Goal: Transaction & Acquisition: Book appointment/travel/reservation

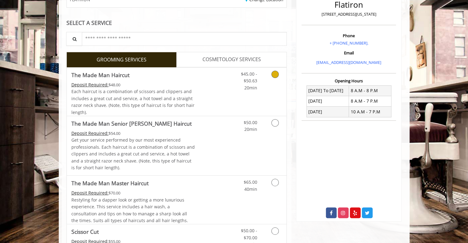
scroll to position [92, 0]
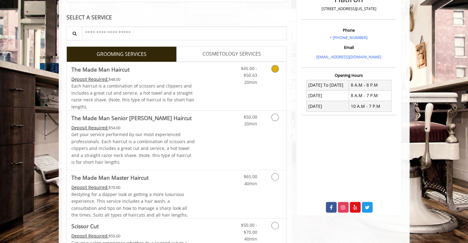
click at [273, 68] on icon "Grooming services" at bounding box center [274, 68] width 7 height 7
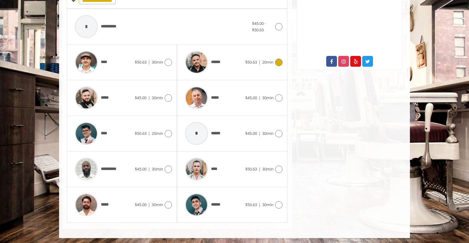
scroll to position [85, 0]
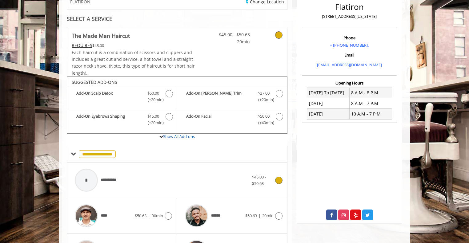
click at [275, 180] on icon at bounding box center [278, 180] width 7 height 7
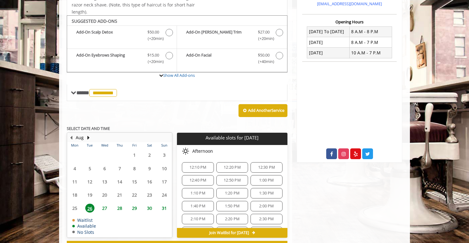
scroll to position [161, 0]
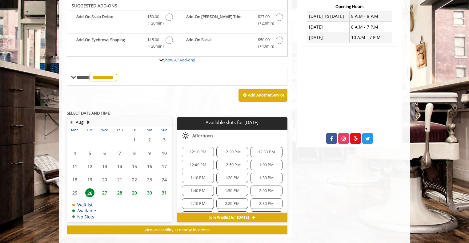
click at [102, 192] on span "27" at bounding box center [104, 193] width 9 height 9
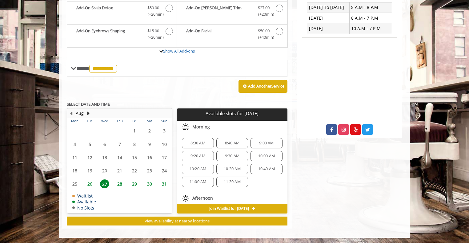
scroll to position [62, 0]
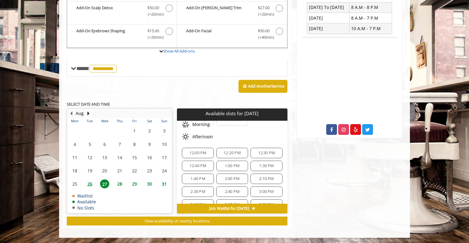
click at [196, 152] on span "12:00 PM" at bounding box center [197, 153] width 17 height 5
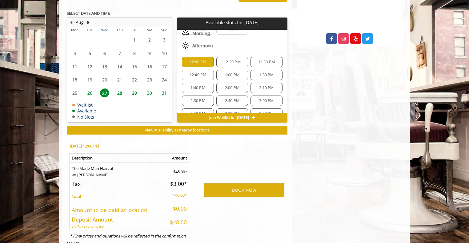
scroll to position [281, 0]
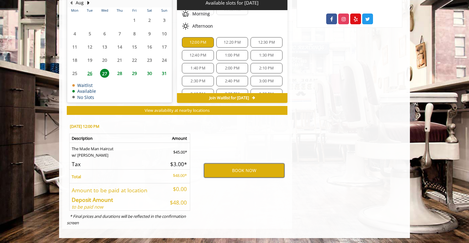
click at [249, 166] on button "BOOK NOW" at bounding box center [244, 171] width 80 height 14
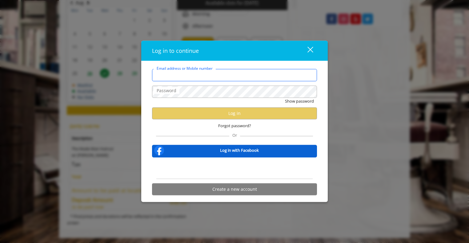
drag, startPoint x: 217, startPoint y: 74, endPoint x: 223, endPoint y: 74, distance: 6.2
click at [217, 74] on input "Email address or Mobile number" at bounding box center [234, 75] width 165 height 12
type input "**********"
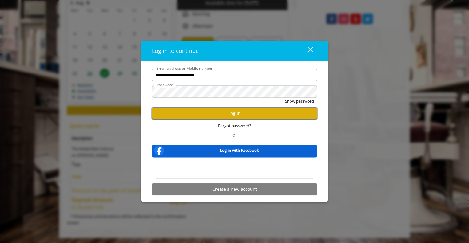
click at [200, 113] on button "Log in" at bounding box center [234, 113] width 165 height 12
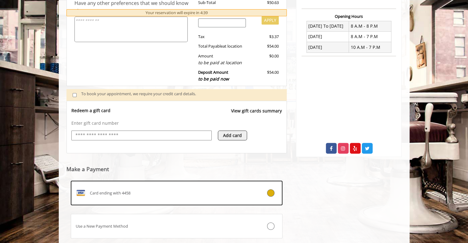
scroll to position [189, 0]
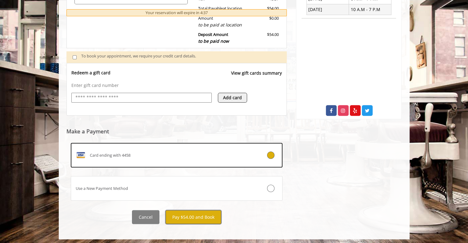
click at [194, 213] on button "Pay $54.00 and Book" at bounding box center [193, 217] width 56 height 14
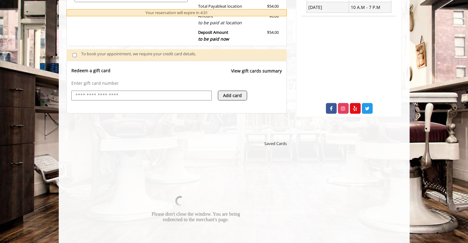
scroll to position [220, 0]
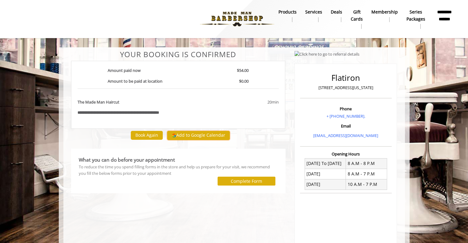
click at [200, 136] on button "Add to Google Calendar" at bounding box center [198, 135] width 63 height 9
